Goal: Transaction & Acquisition: Purchase product/service

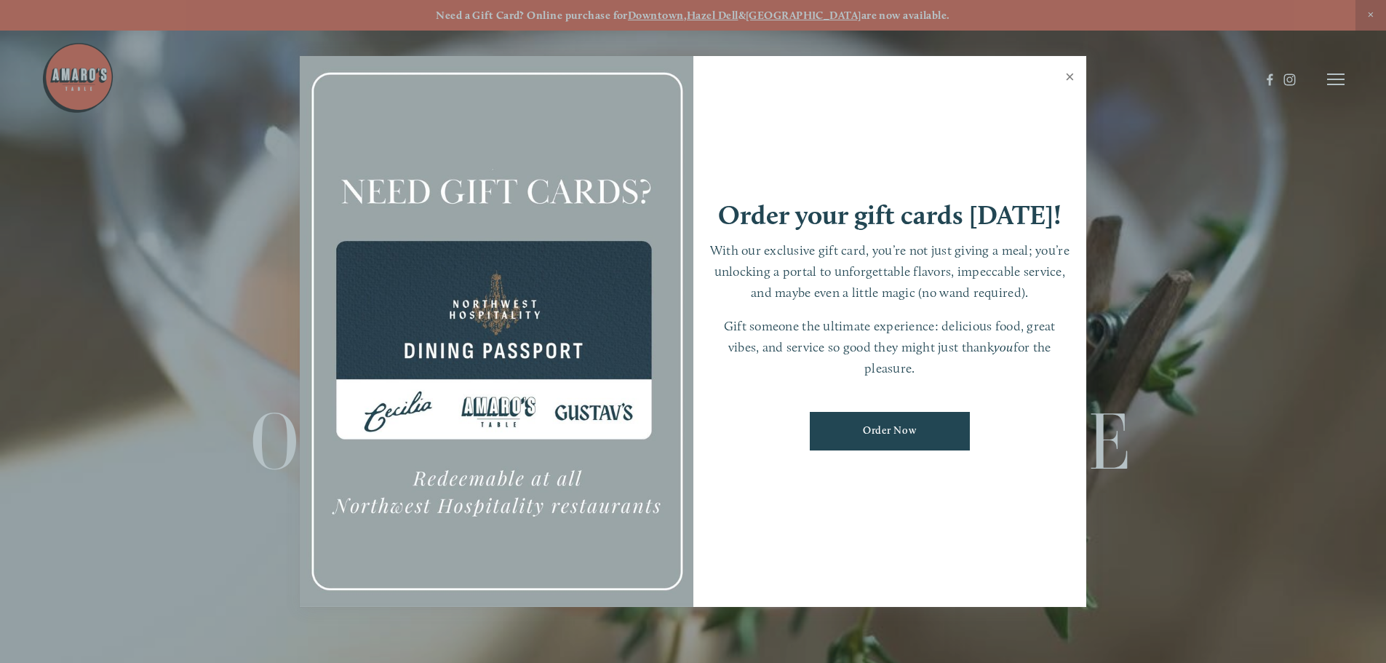
click at [1071, 76] on link "Close" at bounding box center [1069, 78] width 28 height 41
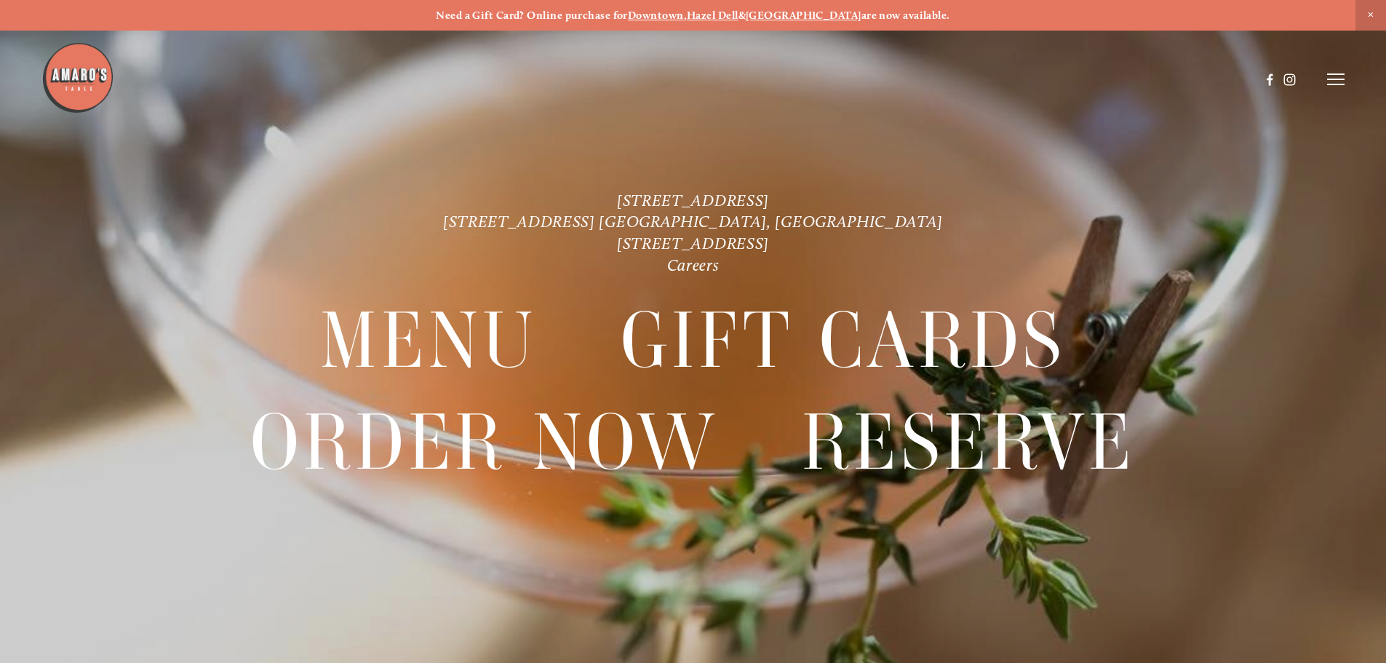
click at [1333, 79] on icon at bounding box center [1335, 79] width 17 height 13
click at [1098, 77] on span "Order Now" at bounding box center [1086, 79] width 60 height 14
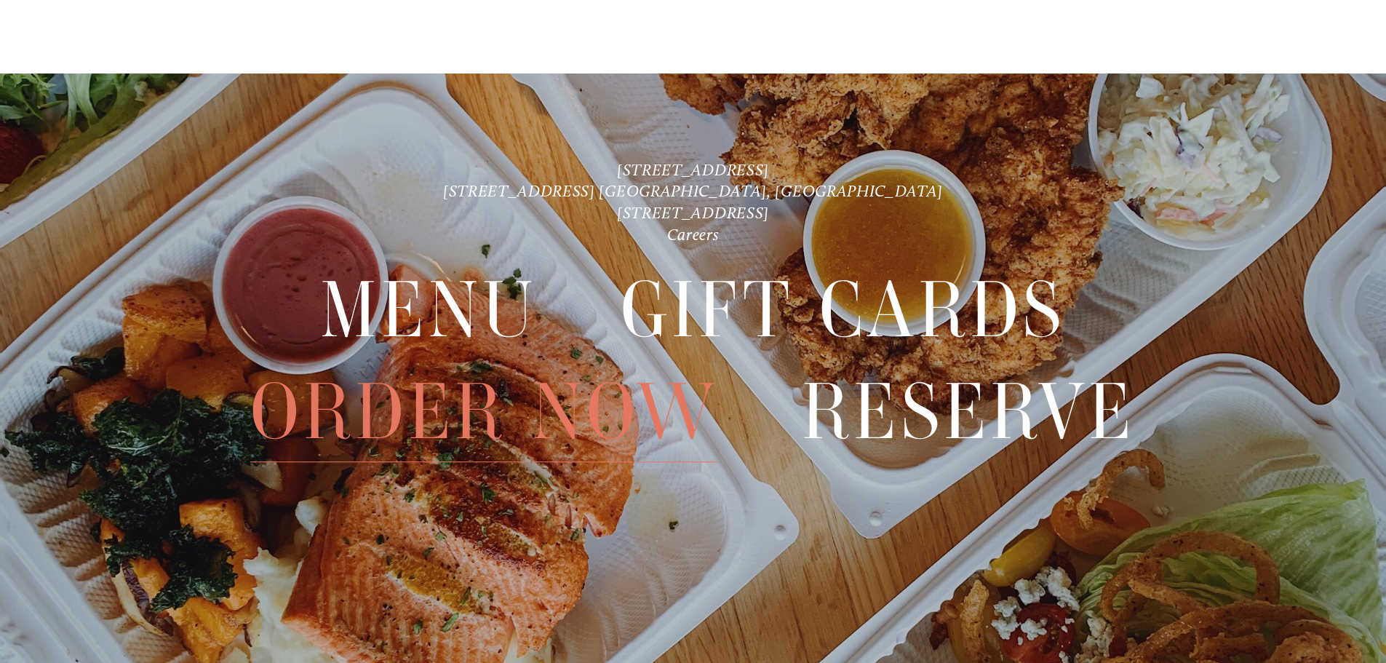
scroll to position [2842, 0]
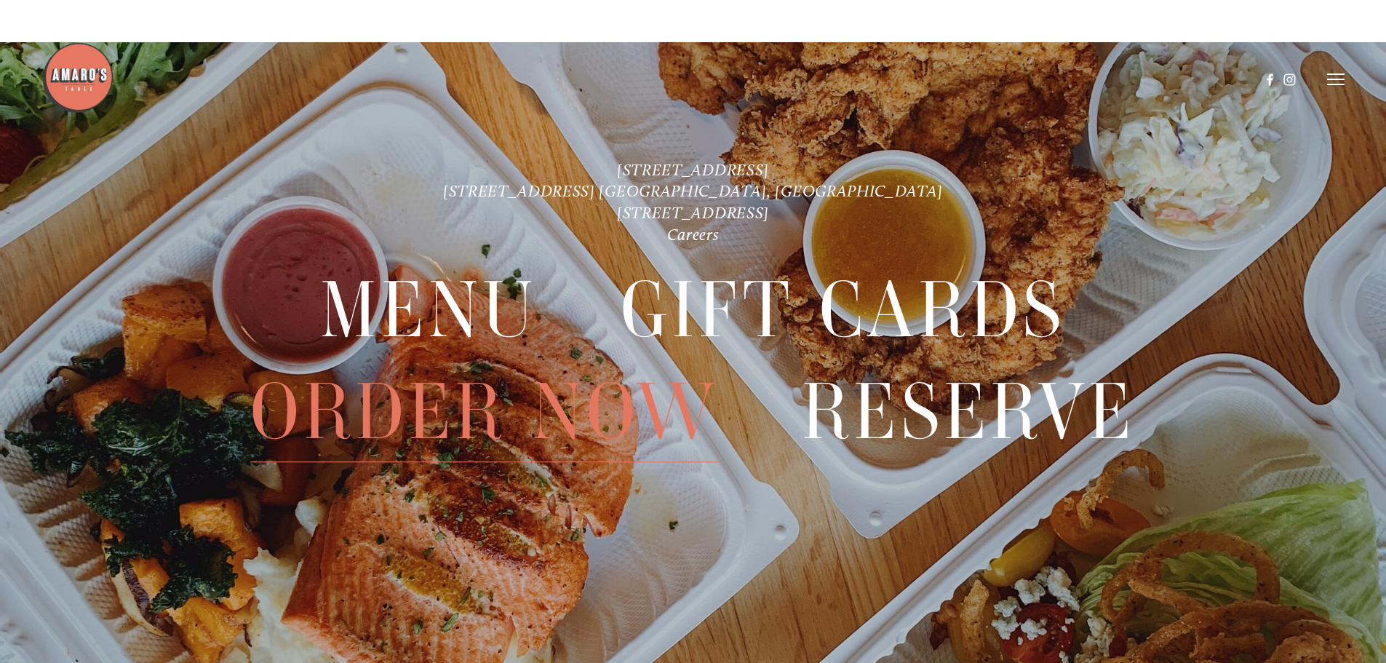
click at [632, 410] on span "Order Now" at bounding box center [484, 412] width 468 height 100
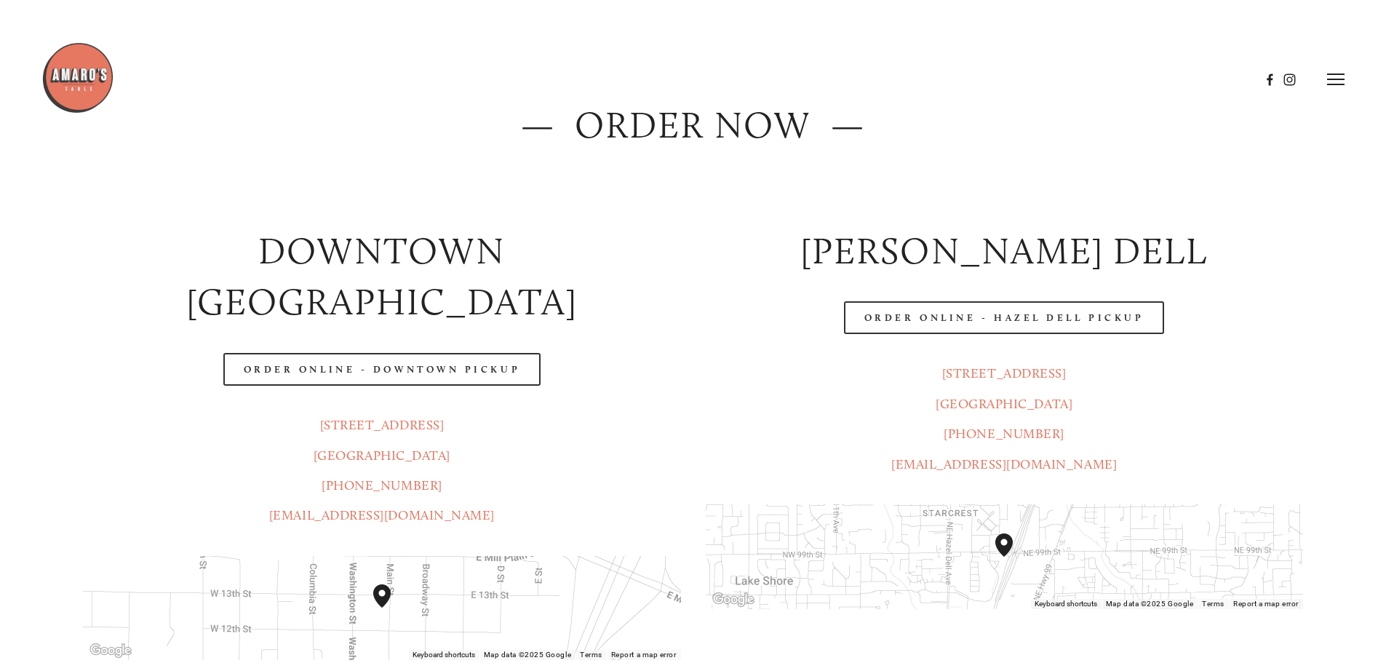
scroll to position [145, 0]
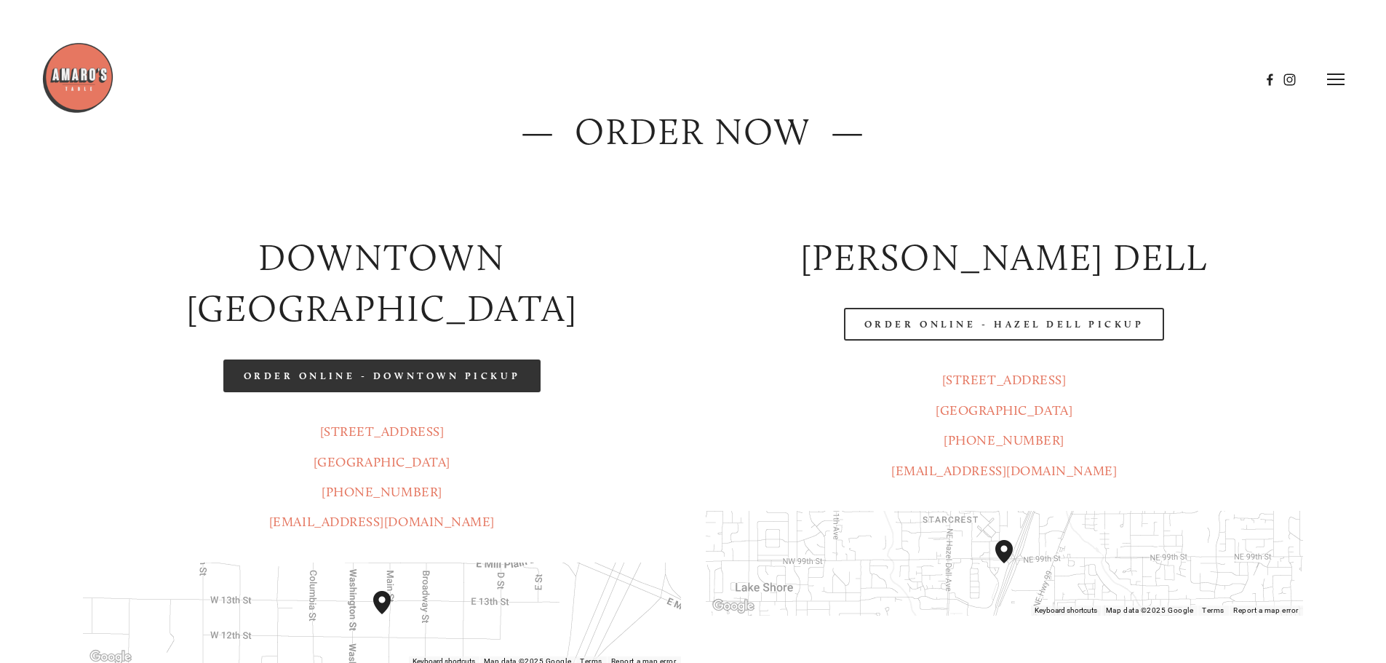
click at [503, 359] on link "Order Online - Downtown pickup" at bounding box center [382, 375] width 318 height 33
